Goal: Find specific page/section: Find specific page/section

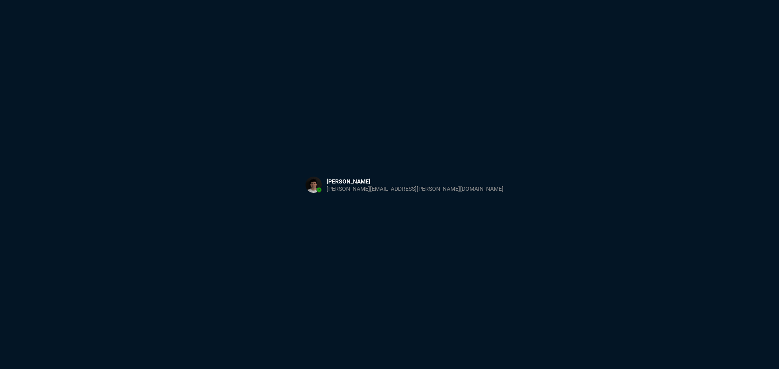
click at [377, 113] on div "Sign in with Microsoft" at bounding box center [389, 184] width 779 height 369
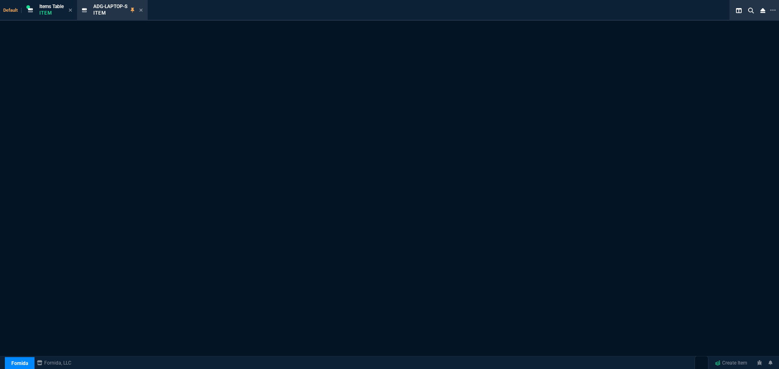
select select "13: HEFN"
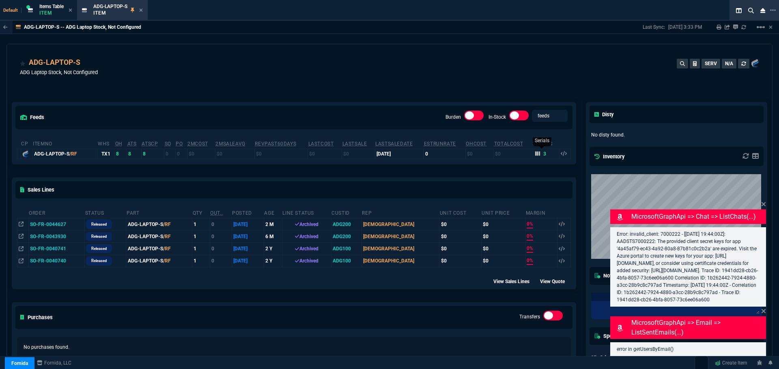
click at [535, 155] on icon at bounding box center [537, 154] width 5 height 4
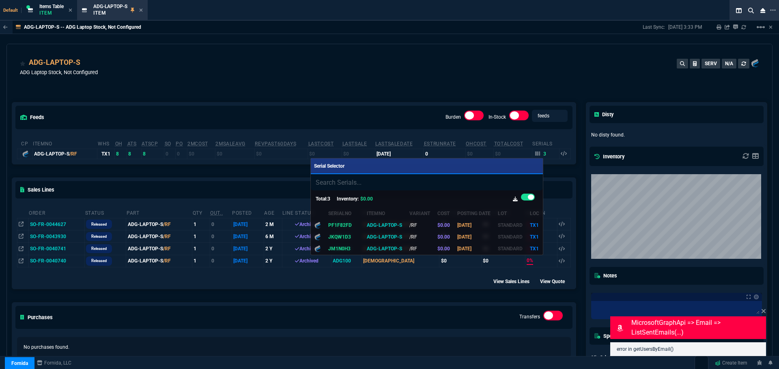
click at [378, 127] on div at bounding box center [389, 184] width 779 height 369
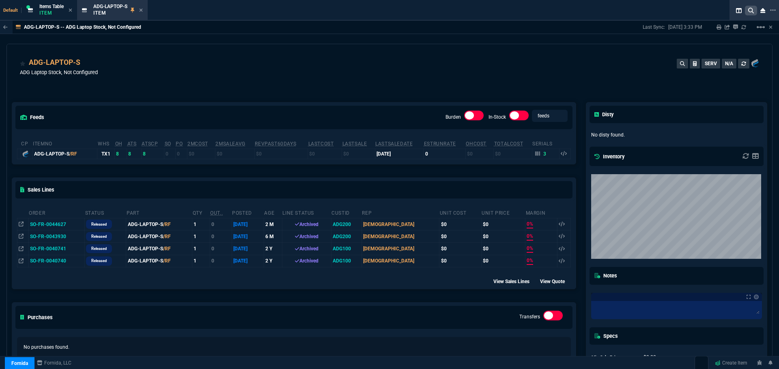
click at [751, 10] on icon at bounding box center [751, 11] width 6 height 6
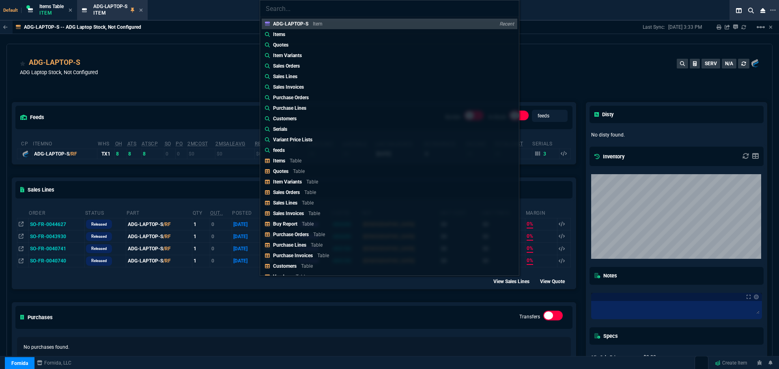
click at [143, 11] on div "ADG-LAPTOP-S Item Recent Items Quotes Item Variants Sales Orders Sales Lines Sa…" at bounding box center [389, 184] width 779 height 369
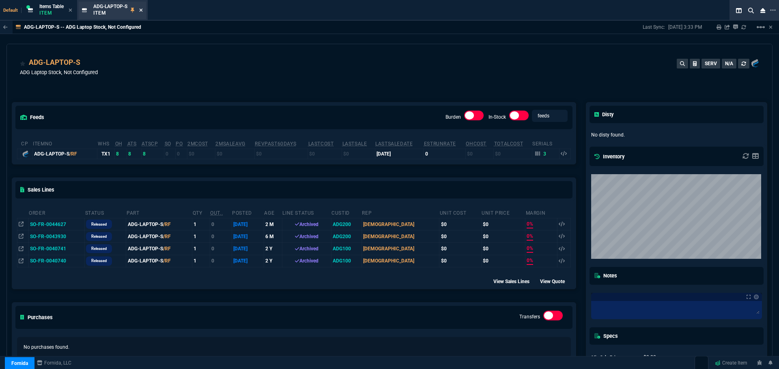
click at [141, 10] on icon at bounding box center [141, 10] width 4 height 5
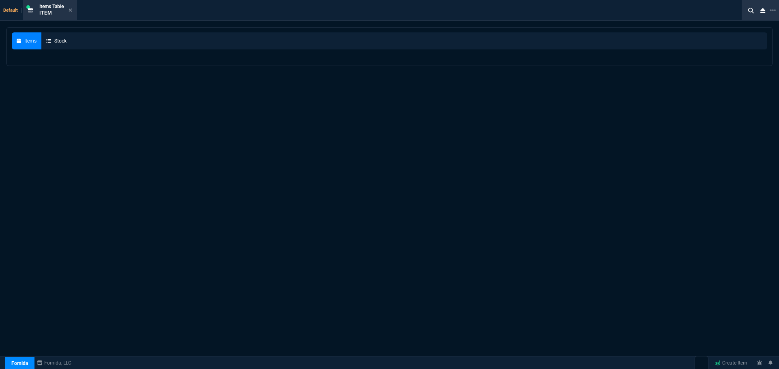
select select
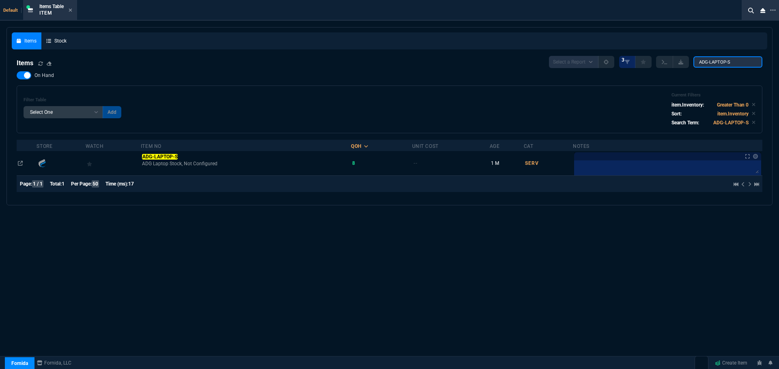
click at [740, 63] on input "ADG-LAPTOP-S" at bounding box center [727, 61] width 69 height 11
type input "8548200661"
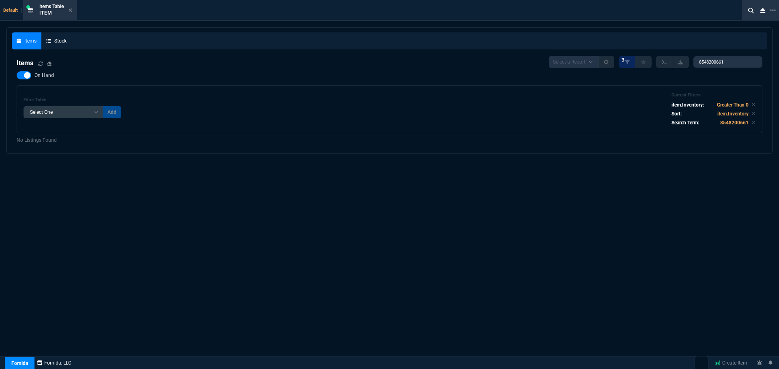
click at [52, 364] on link "Fornida, LLC" at bounding box center [53, 363] width 39 height 7
click at [20, 360] on div "ZaynTek Fornida" at bounding box center [29, 342] width 49 height 35
click at [28, 334] on span "ZaynTek" at bounding box center [19, 334] width 18 height 6
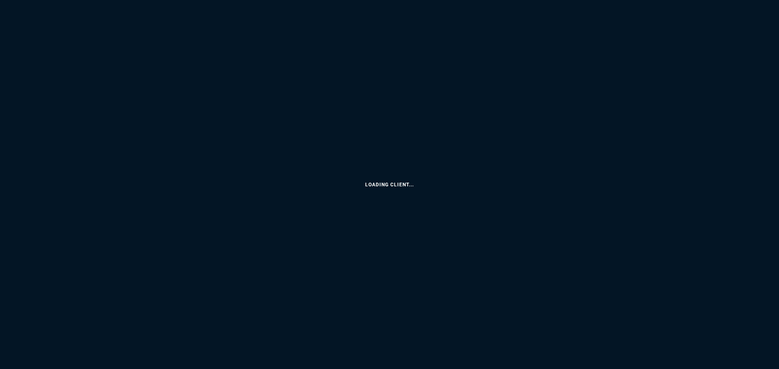
select select "13: HEFN"
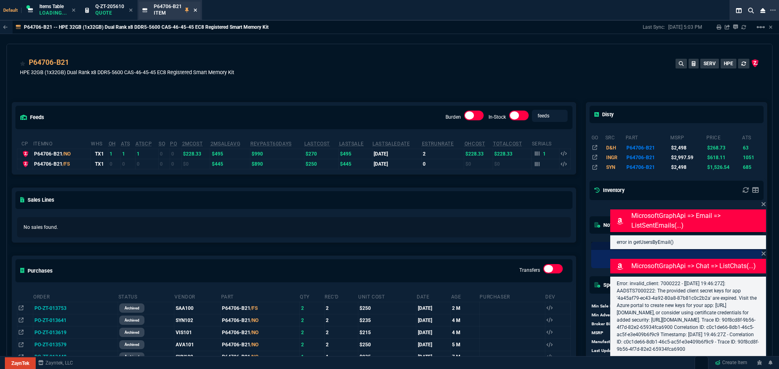
click at [195, 11] on icon at bounding box center [195, 10] width 4 height 5
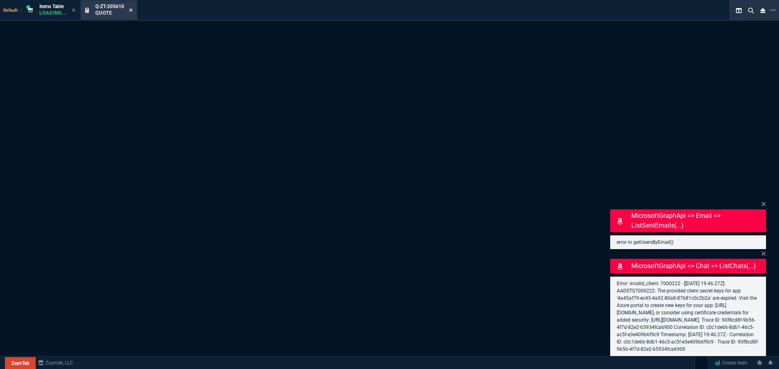
click at [132, 9] on icon at bounding box center [130, 10] width 3 height 3
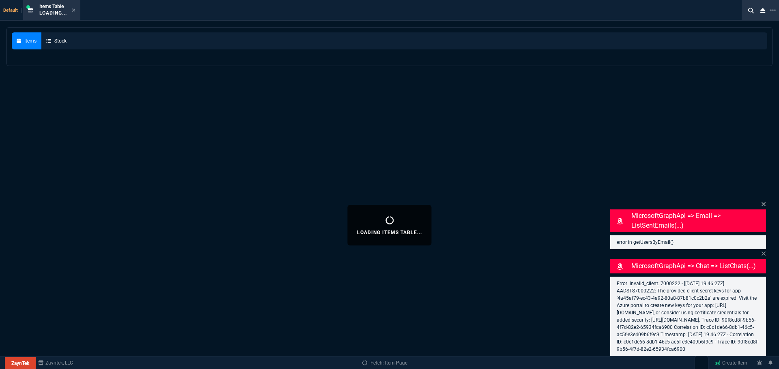
select select
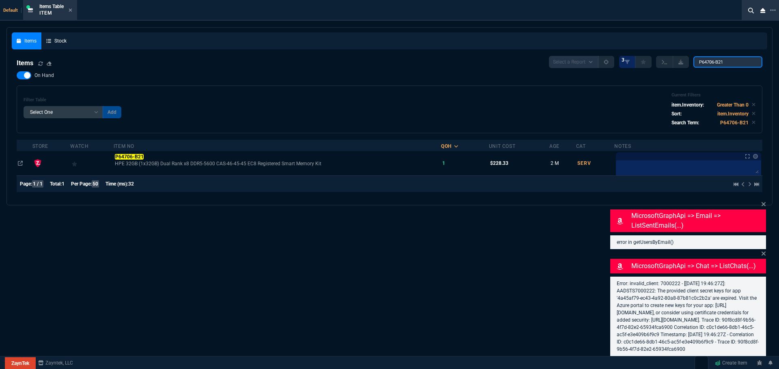
click at [730, 60] on input "P64706-B21" at bounding box center [727, 61] width 69 height 11
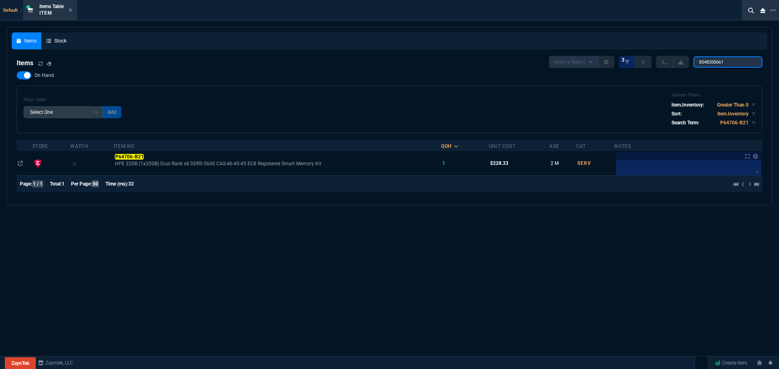
type input "8548200661"
